Goal: Find specific page/section: Find specific page/section

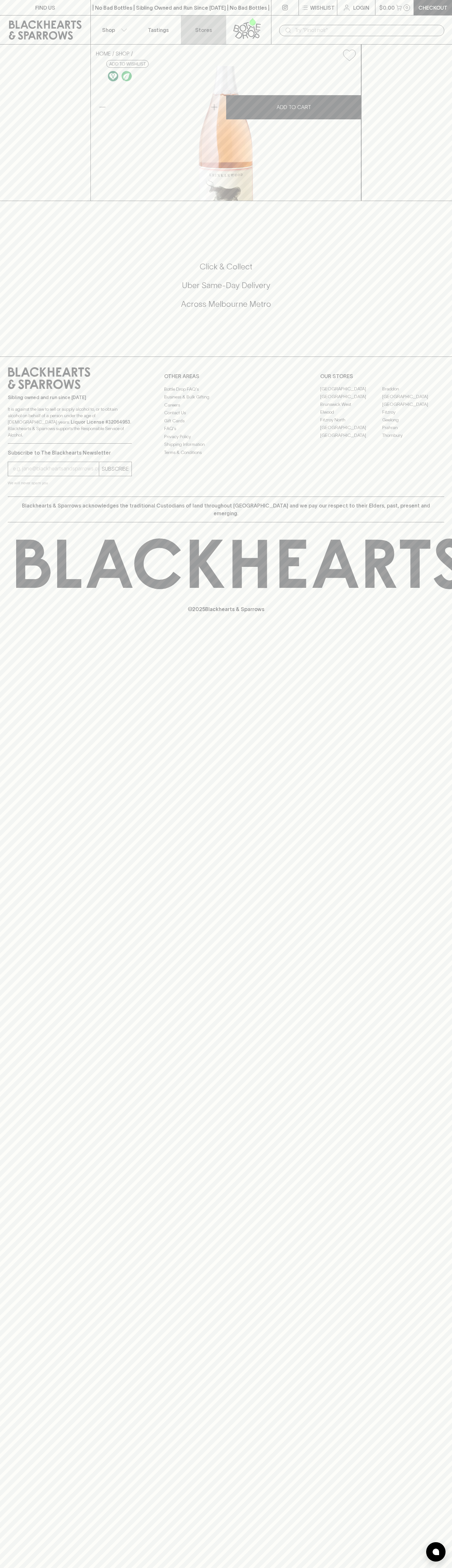
click at [210, 19] on link "Stores" at bounding box center [203, 29] width 45 height 29
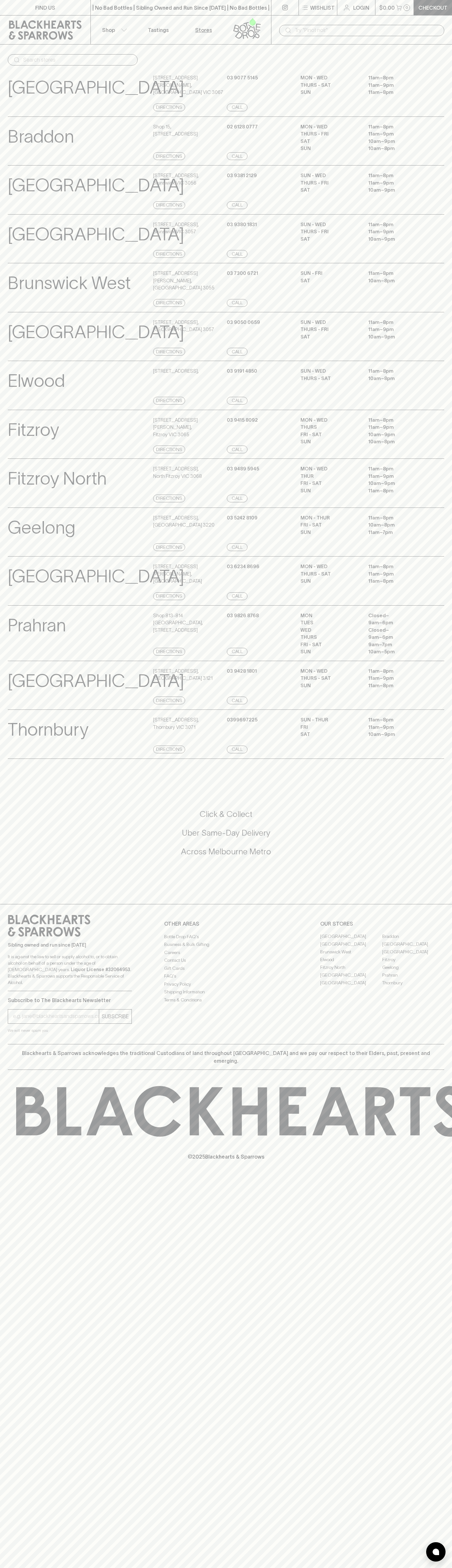
click at [326, 1567] on html "FIND US | No Bad Bottles | Sibling Owned and Run Since 2006 | No Bad Bottles | …" at bounding box center [226, 784] width 452 height 1568
click at [1, 1136] on div at bounding box center [445, 1111] width 889 height 51
